Goal: Transaction & Acquisition: Book appointment/travel/reservation

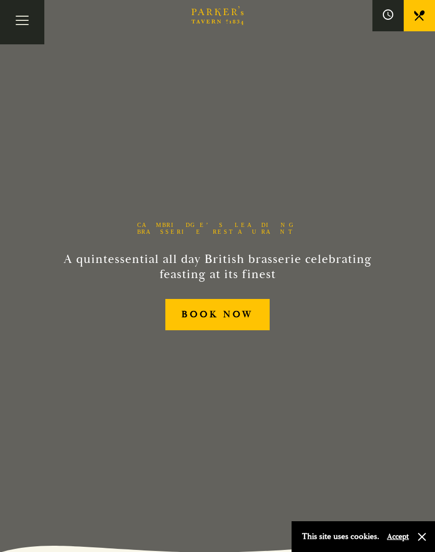
click at [401, 536] on button "Accept" at bounding box center [398, 537] width 22 height 10
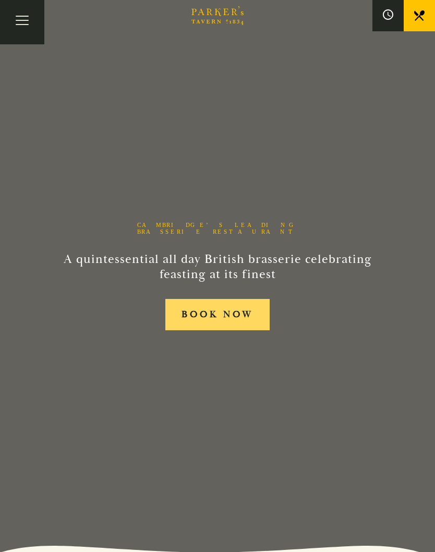
click at [229, 331] on link "BOOK NOW" at bounding box center [217, 315] width 104 height 32
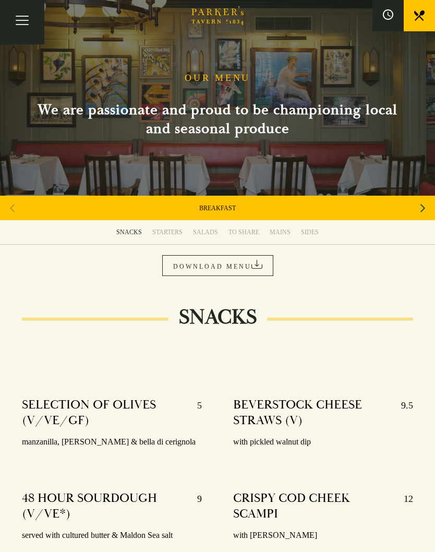
click at [282, 232] on div "MAINS" at bounding box center [280, 232] width 21 height 8
click at [421, 211] on icon "Next slide" at bounding box center [422, 208] width 5 height 23
click at [422, 211] on icon "Next slide" at bounding box center [422, 208] width 5 height 8
click at [420, 212] on div "Next slide" at bounding box center [423, 208] width 14 height 23
click at [226, 206] on link "SUNDAY LUNCH" at bounding box center [218, 208] width 44 height 8
